Goal: Book appointment/travel/reservation

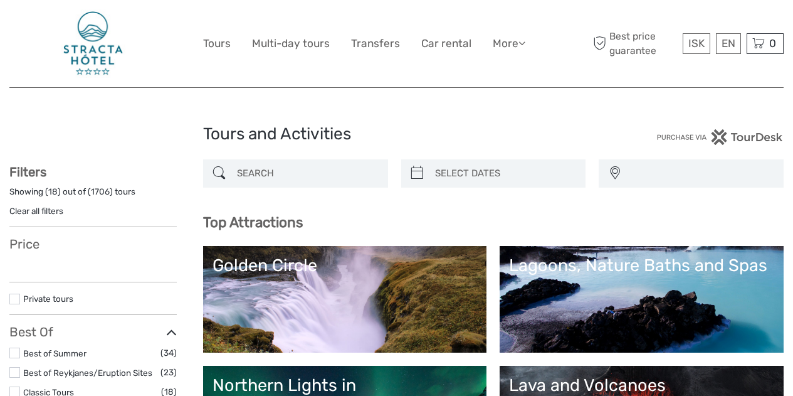
select select
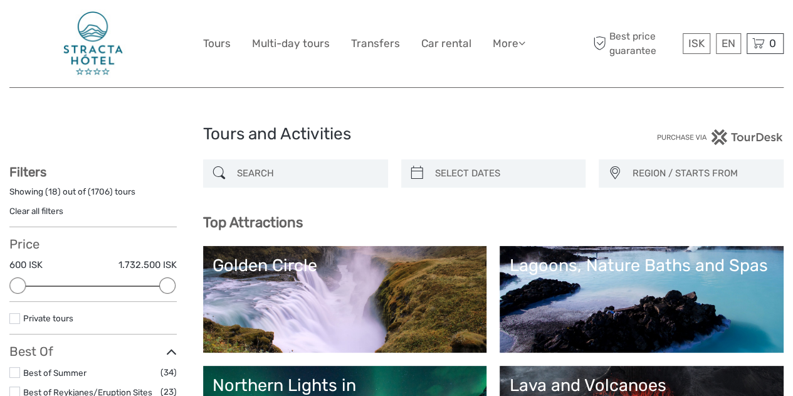
click at [92, 28] on img at bounding box center [93, 43] width 65 height 68
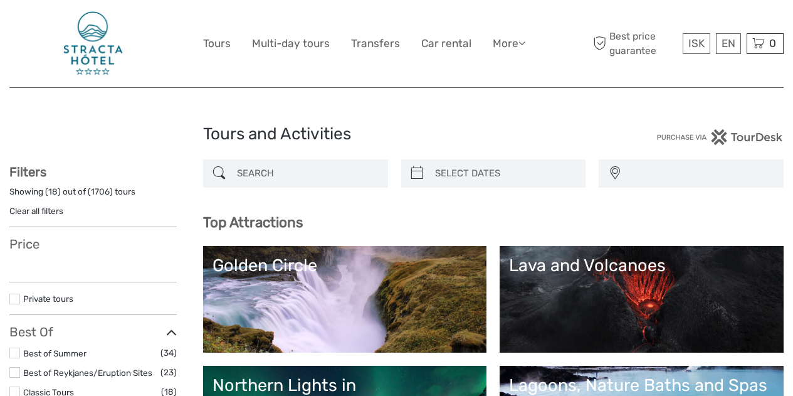
select select
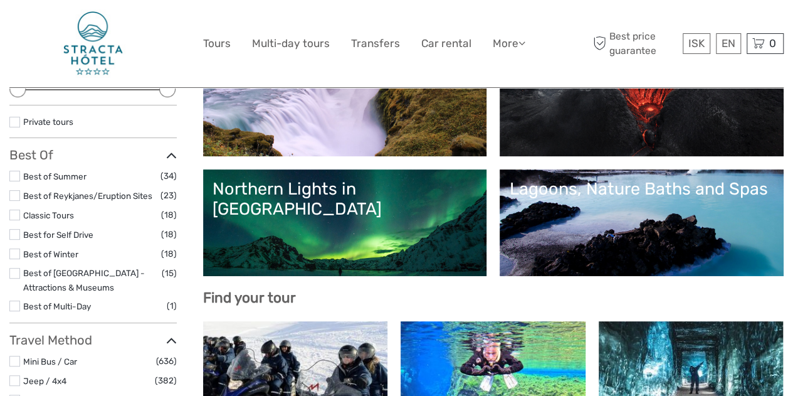
scroll to position [197, 0]
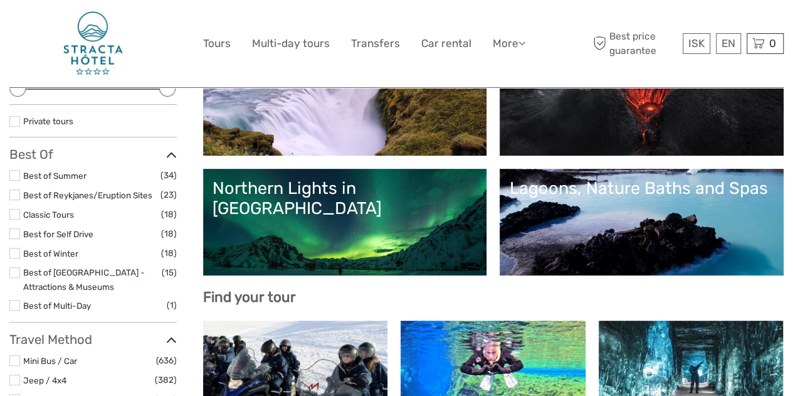
click at [509, 146] on link "Lava and Volcanoes" at bounding box center [641, 102] width 265 height 88
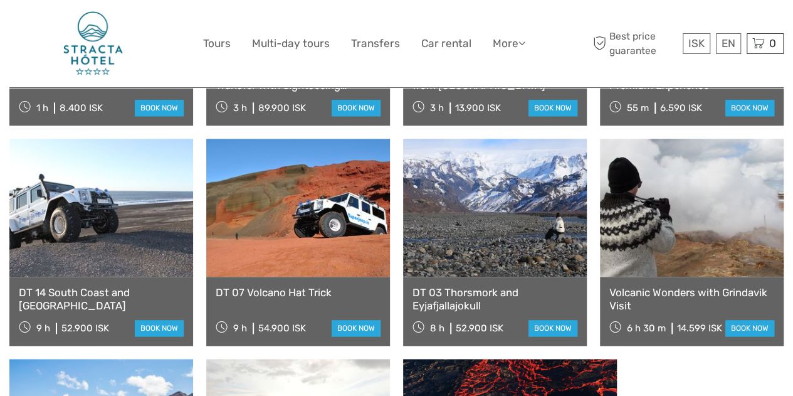
scroll to position [699, 0]
